Goal: Task Accomplishment & Management: Manage account settings

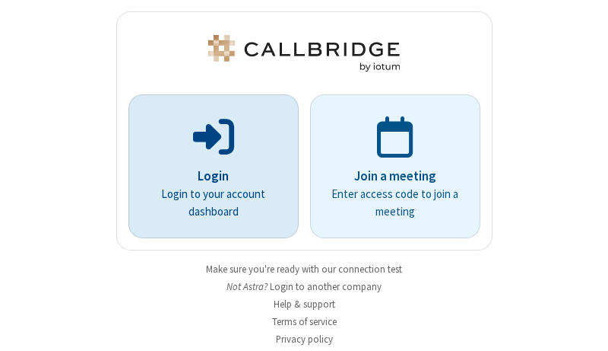
click at [208, 176] on p "Login" at bounding box center [214, 177] width 128 height 20
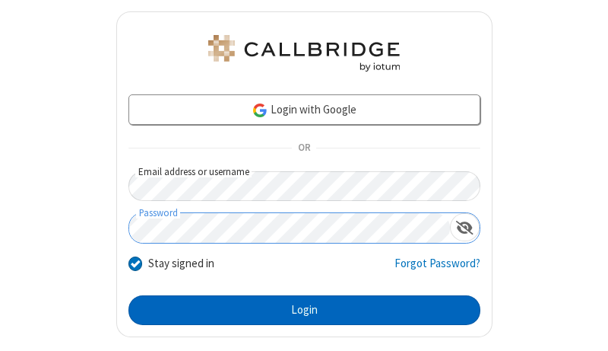
click at [298, 310] on button "Login" at bounding box center [305, 310] width 352 height 30
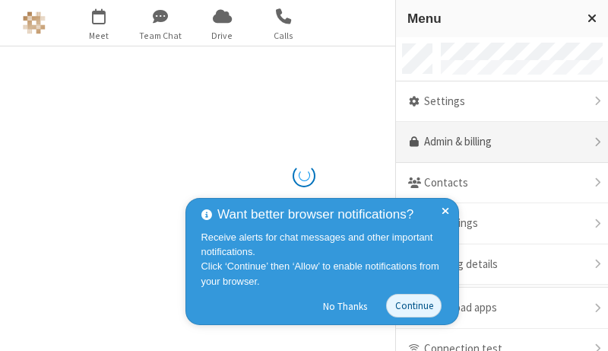
click at [497, 142] on link "Admin & billing" at bounding box center [502, 142] width 212 height 41
